Goal: Task Accomplishment & Management: Use online tool/utility

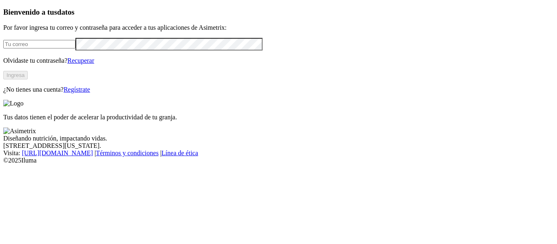
type input "[EMAIL_ADDRESS][PERSON_NAME][DOMAIN_NAME]"
click at [28, 79] on button "Ingresa" at bounding box center [15, 75] width 24 height 9
